Goal: Check status: Check status

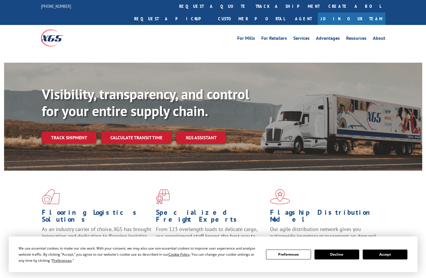
click at [387, 254] on button "Accept" at bounding box center [385, 255] width 45 height 10
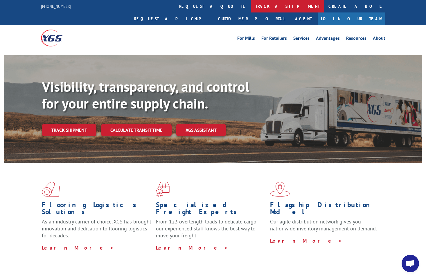
click at [251, 4] on link "track a shipment" at bounding box center [287, 6] width 73 height 12
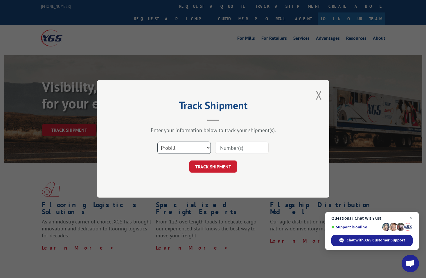
click at [207, 147] on select "Select category... Probill BOL PO" at bounding box center [183, 148] width 53 height 12
select select "po"
click at [157, 142] on select "Select category... Probill BOL PO" at bounding box center [183, 148] width 53 height 12
click at [241, 147] on input at bounding box center [241, 148] width 53 height 12
type input "17535974"
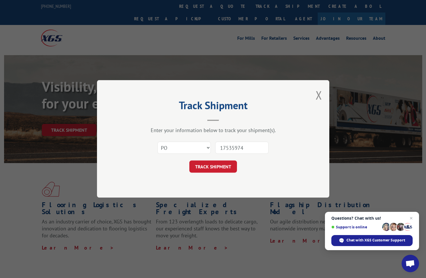
click button "TRACK SHIPMENT" at bounding box center [213, 167] width 48 height 12
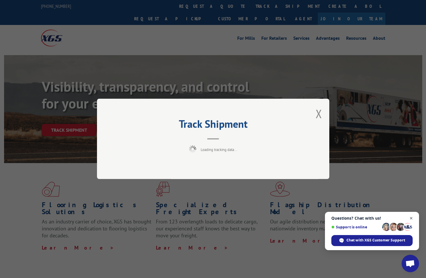
click at [411, 219] on span "Open chat" at bounding box center [411, 218] width 7 height 7
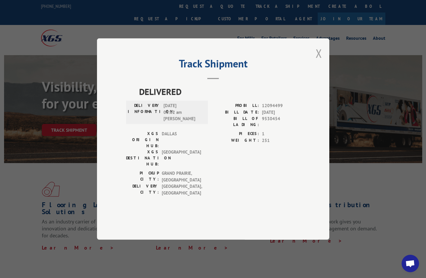
click at [319, 61] on button "Close modal" at bounding box center [319, 53] width 6 height 15
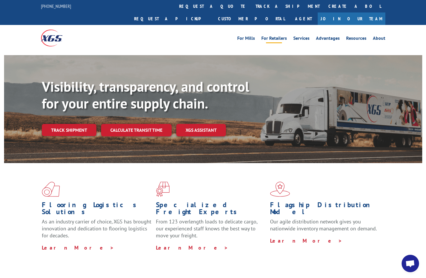
click at [274, 36] on link "For Retailers" at bounding box center [274, 39] width 26 height 6
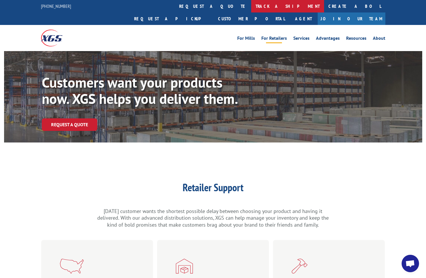
click at [251, 6] on link "track a shipment" at bounding box center [287, 6] width 73 height 12
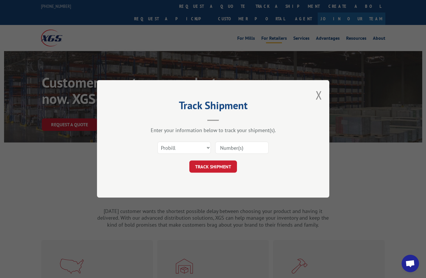
click at [235, 150] on input at bounding box center [241, 148] width 53 height 12
type input "879900"
click button "TRACK SHIPMENT" at bounding box center [213, 167] width 48 height 12
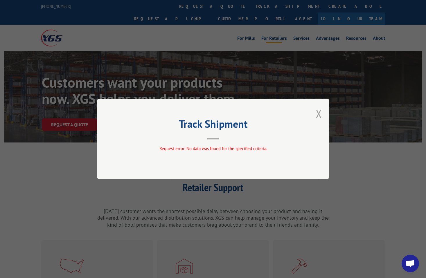
click at [322, 116] on button "Close modal" at bounding box center [319, 113] width 6 height 15
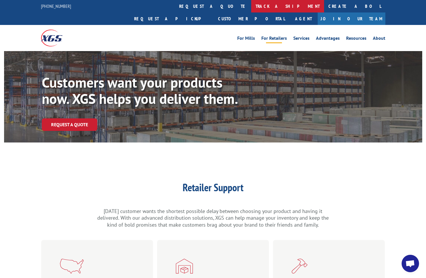
click at [251, 6] on link "track a shipment" at bounding box center [287, 6] width 73 height 12
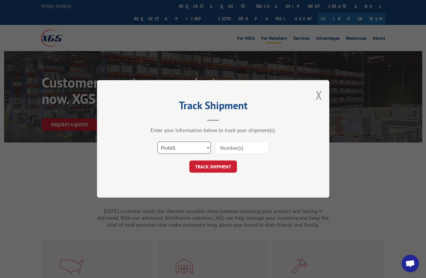
click at [197, 146] on select "Select category... Probill BOL PO" at bounding box center [183, 148] width 53 height 12
select select "bol"
click at [157, 142] on select "Select category... Probill BOL PO" at bounding box center [183, 148] width 53 height 12
click at [255, 150] on input at bounding box center [241, 148] width 53 height 12
type input "879900"
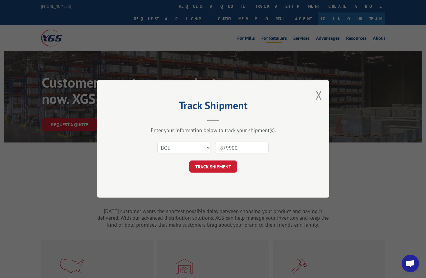
click button "TRACK SHIPMENT" at bounding box center [213, 167] width 48 height 12
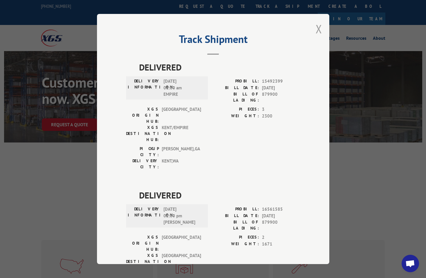
click at [316, 31] on button "Close modal" at bounding box center [319, 28] width 6 height 15
